Goal: Task Accomplishment & Management: Manage account settings

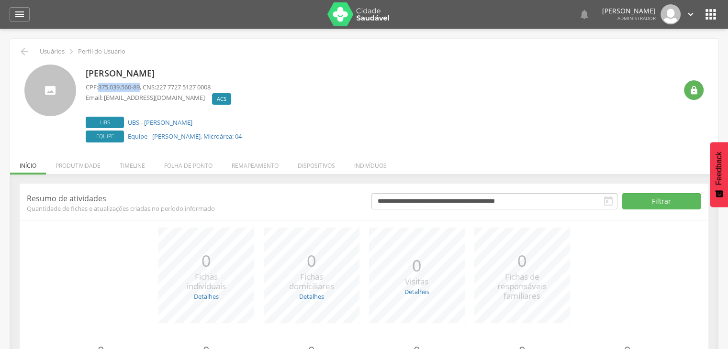
drag, startPoint x: 101, startPoint y: 84, endPoint x: 312, endPoint y: 114, distance: 212.7
click at [140, 83] on span "375.039.560-89" at bounding box center [119, 87] width 42 height 9
copy span "375.039.560-89"
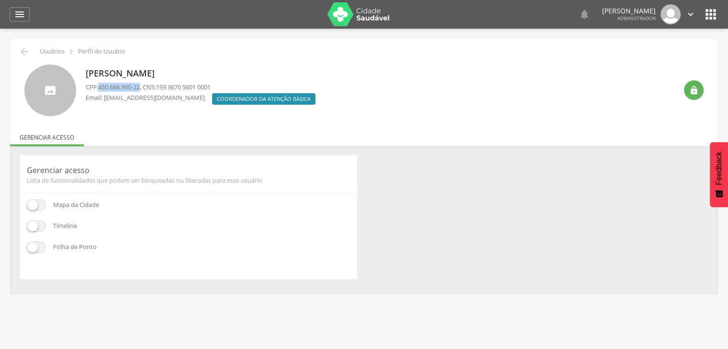
drag, startPoint x: 101, startPoint y: 85, endPoint x: 187, endPoint y: 96, distance: 86.8
click at [140, 87] on span "450.688.900-22" at bounding box center [119, 87] width 42 height 9
copy span "450.688.900-2"
click at [700, 90] on div "" at bounding box center [694, 90] width 20 height 20
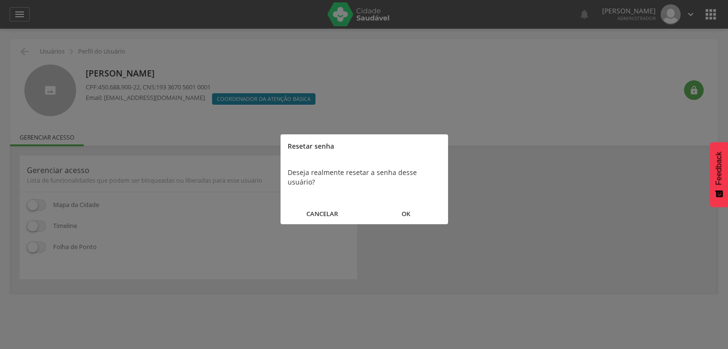
click at [404, 206] on button "OK" at bounding box center [406, 214] width 84 height 21
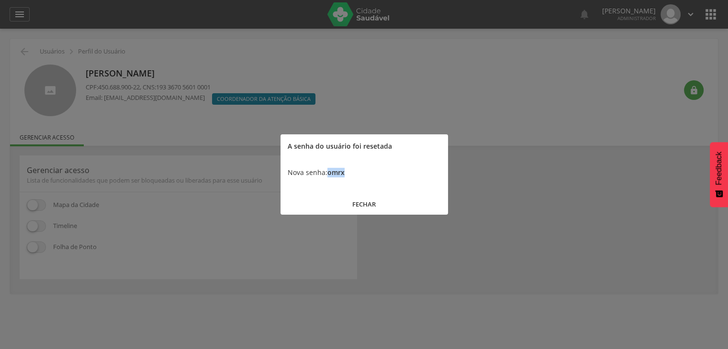
drag, startPoint x: 348, startPoint y: 177, endPoint x: 328, endPoint y: 177, distance: 20.1
click at [328, 177] on div "Nova senha: omrx" at bounding box center [364, 172] width 168 height 29
copy b "omrx"
drag, startPoint x: 360, startPoint y: 198, endPoint x: 366, endPoint y: 201, distance: 6.6
click at [360, 198] on button "FECHAR" at bounding box center [364, 204] width 168 height 21
